Goal: Task Accomplishment & Management: Complete application form

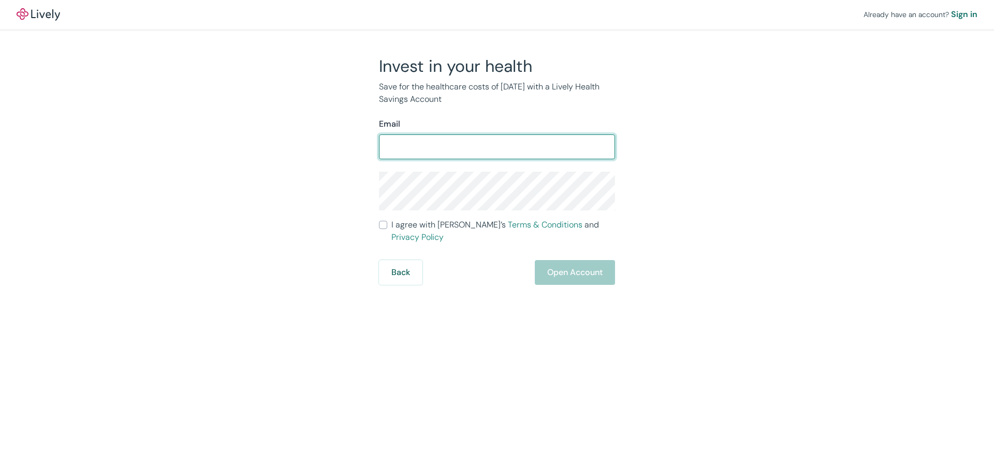
click at [472, 147] on input "Email" at bounding box center [497, 147] width 236 height 21
type input "[EMAIL_ADDRESS][DOMAIN_NAME]"
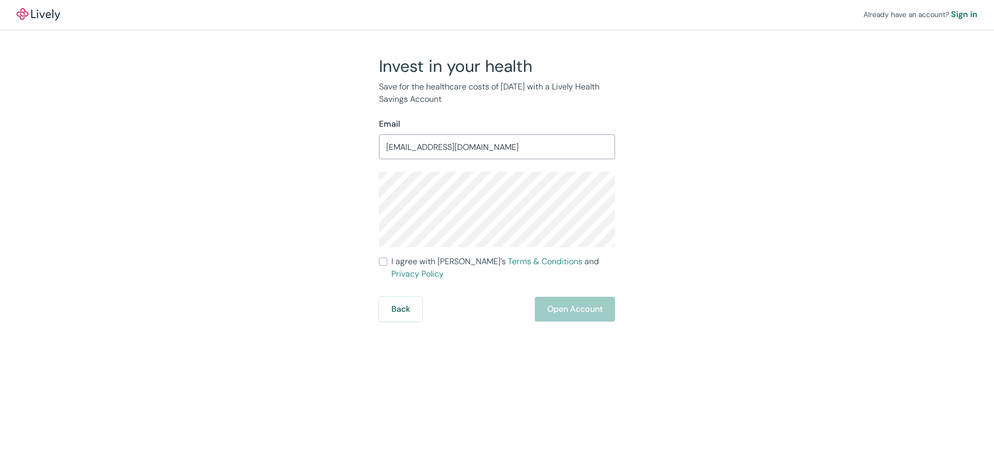
drag, startPoint x: 411, startPoint y: 265, endPoint x: 433, endPoint y: 268, distance: 22.3
click at [411, 265] on span "I agree with Lively’s Terms & Conditions and Privacy Policy" at bounding box center [503, 268] width 224 height 25
click at [387, 265] on input "I agree with Lively’s Terms & Conditions and Privacy Policy" at bounding box center [383, 262] width 8 height 8
checkbox input "true"
click at [591, 298] on button "Open Account" at bounding box center [575, 309] width 80 height 25
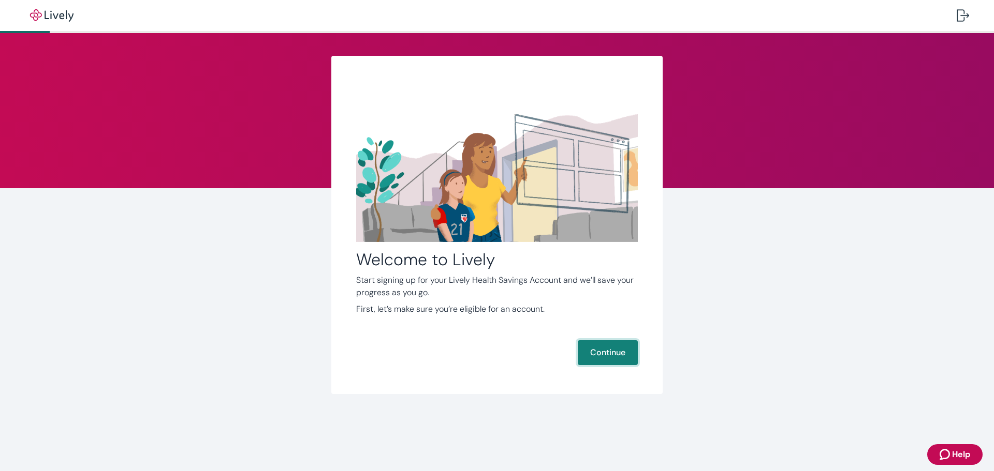
click at [617, 354] on button "Continue" at bounding box center [608, 353] width 60 height 25
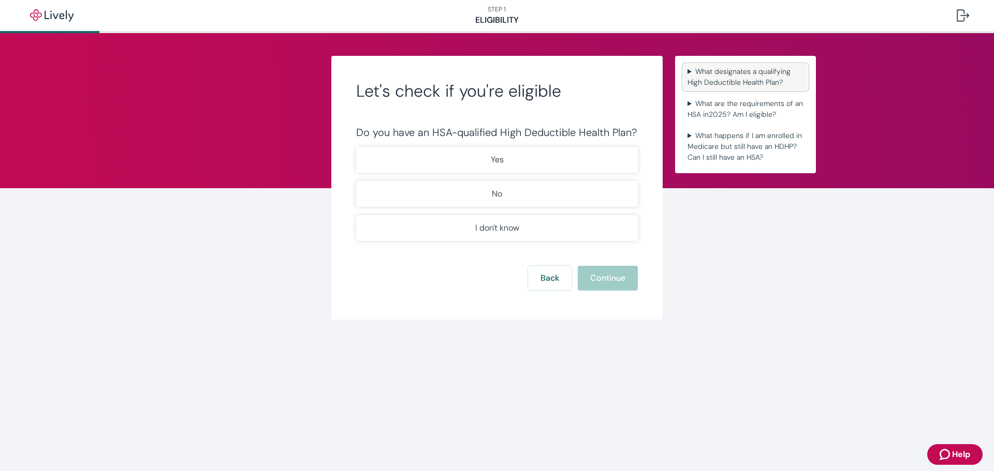
click at [694, 68] on summary "What designates a qualifying High Deductible Health Plan?" at bounding box center [745, 77] width 124 height 26
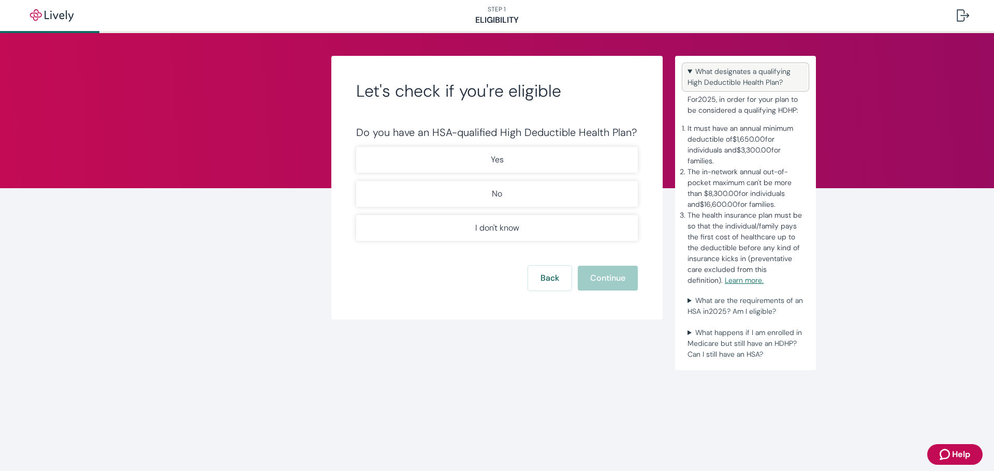
click at [763, 76] on summary "What designates a qualifying High Deductible Health Plan?" at bounding box center [745, 77] width 124 height 26
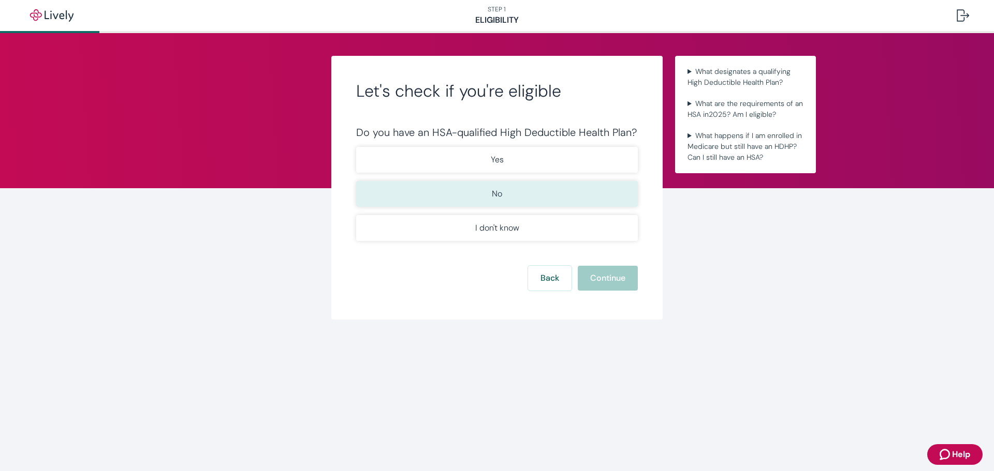
click at [605, 190] on button "No" at bounding box center [497, 194] width 282 height 26
click at [622, 271] on button "Continue" at bounding box center [608, 278] width 60 height 25
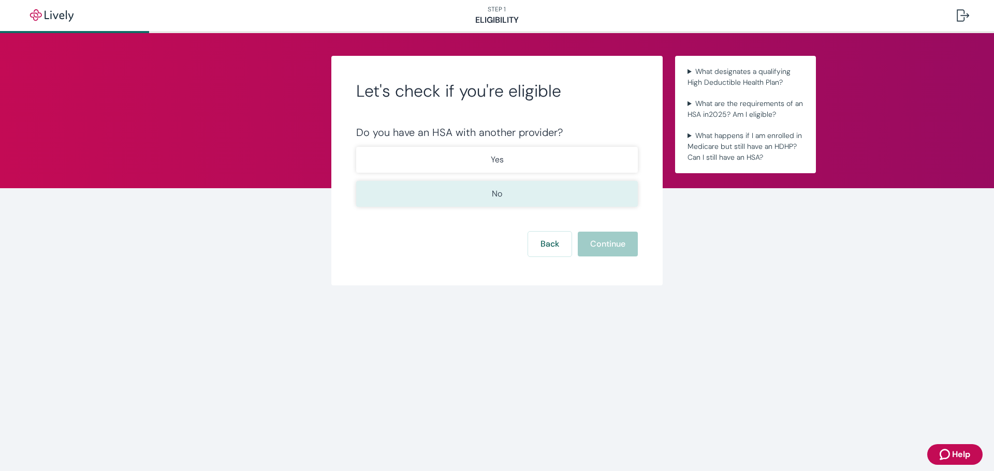
click at [612, 194] on button "No" at bounding box center [497, 194] width 282 height 26
click at [615, 246] on button "Continue" at bounding box center [608, 244] width 60 height 25
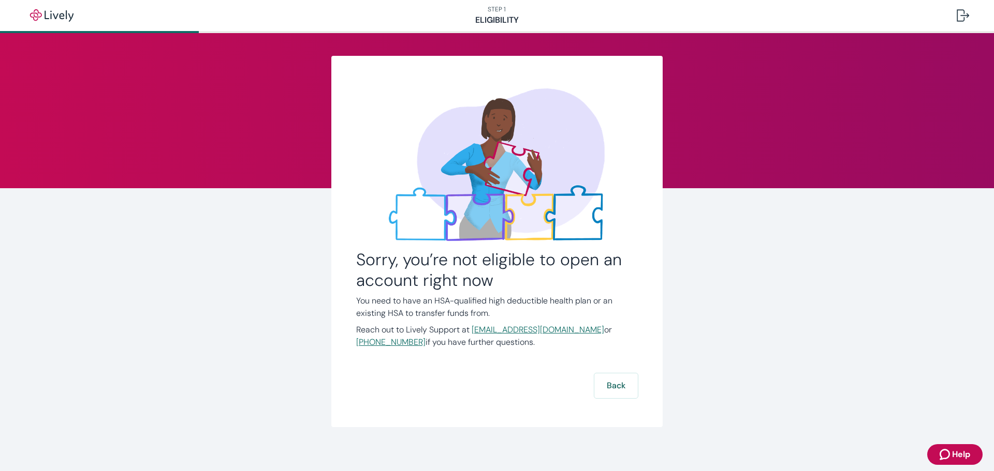
scroll to position [6, 0]
